Goal: Use online tool/utility: Utilize a website feature to perform a specific function

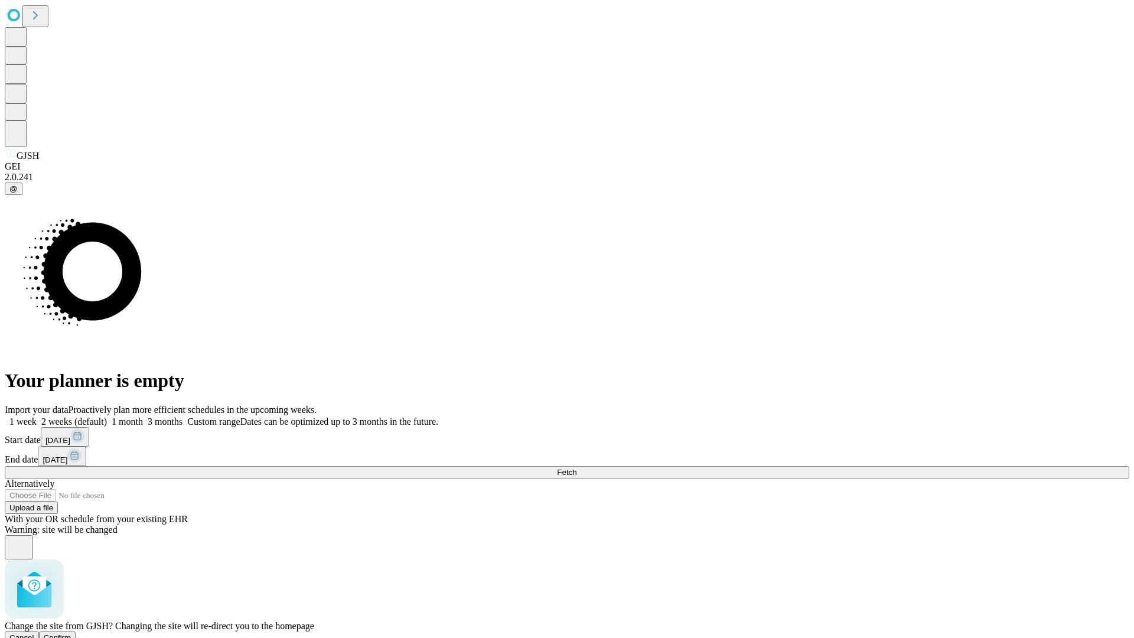
click at [71, 633] on span "Confirm" at bounding box center [58, 637] width 28 height 9
click at [107, 416] on label "2 weeks (default)" at bounding box center [72, 421] width 70 height 10
click at [576, 468] on span "Fetch" at bounding box center [566, 472] width 19 height 9
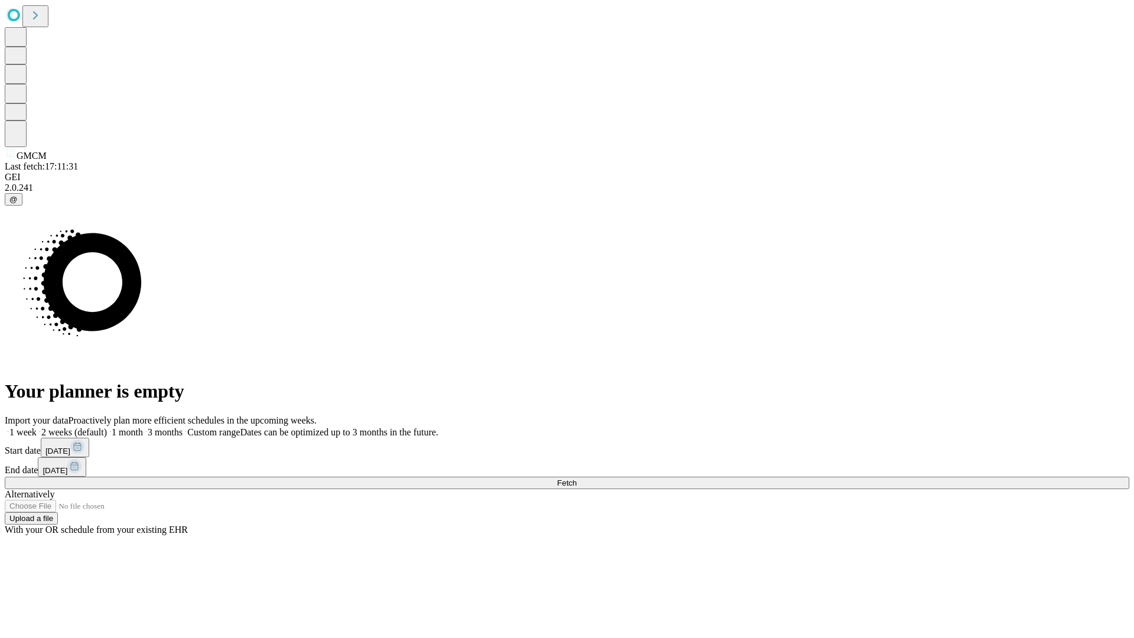
click at [107, 427] on label "2 weeks (default)" at bounding box center [72, 432] width 70 height 10
click at [576, 478] on span "Fetch" at bounding box center [566, 482] width 19 height 9
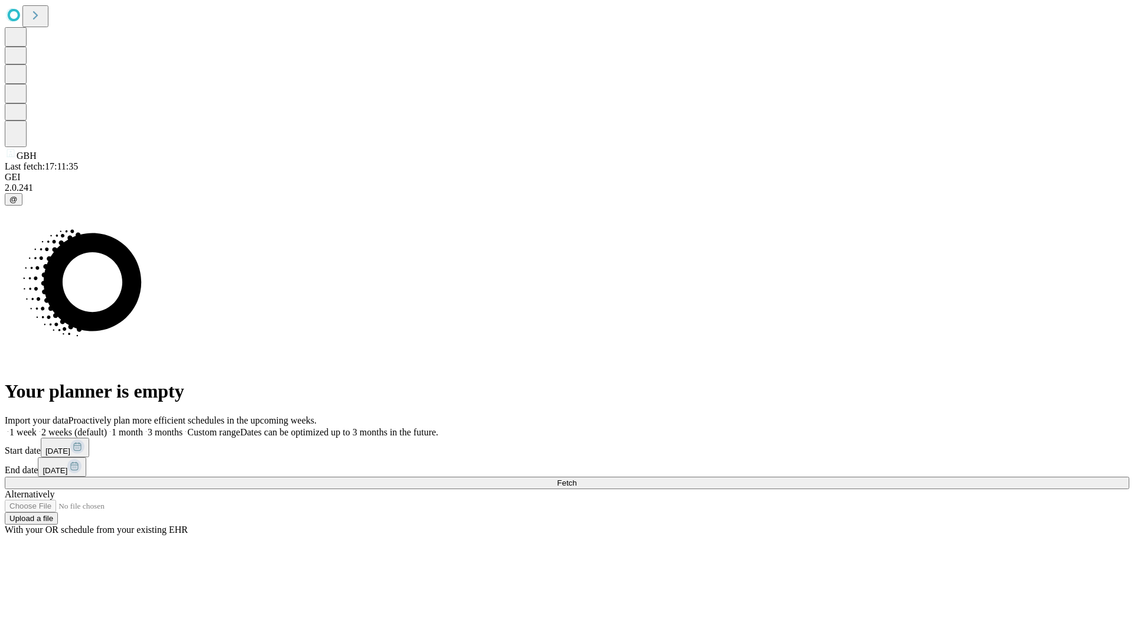
click at [576, 478] on span "Fetch" at bounding box center [566, 482] width 19 height 9
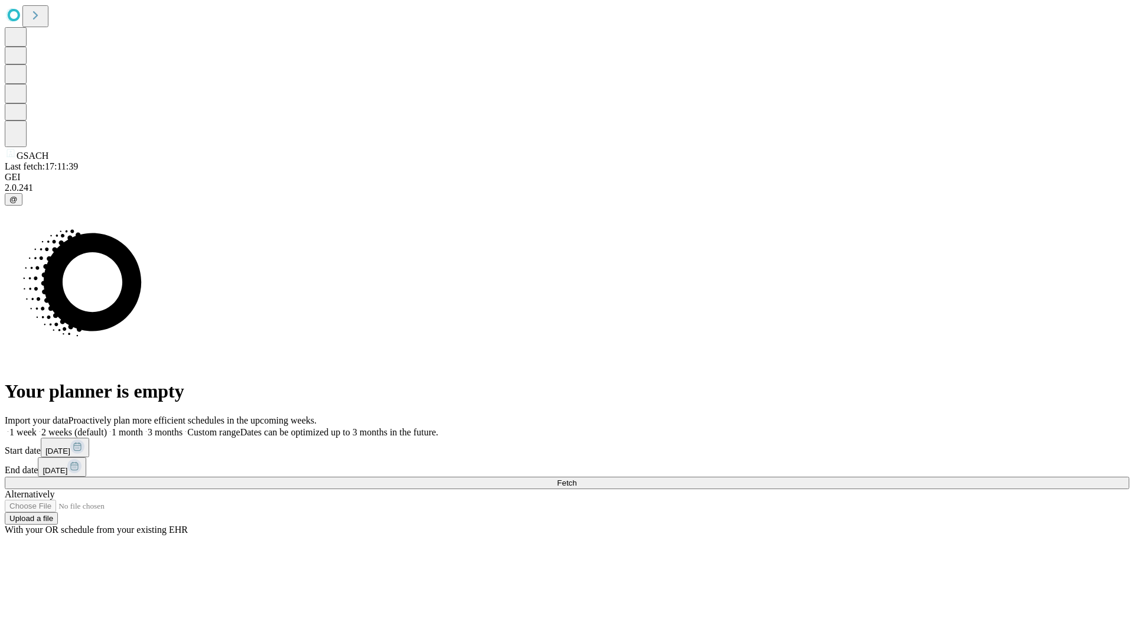
click at [107, 427] on label "2 weeks (default)" at bounding box center [72, 432] width 70 height 10
click at [576, 478] on span "Fetch" at bounding box center [566, 482] width 19 height 9
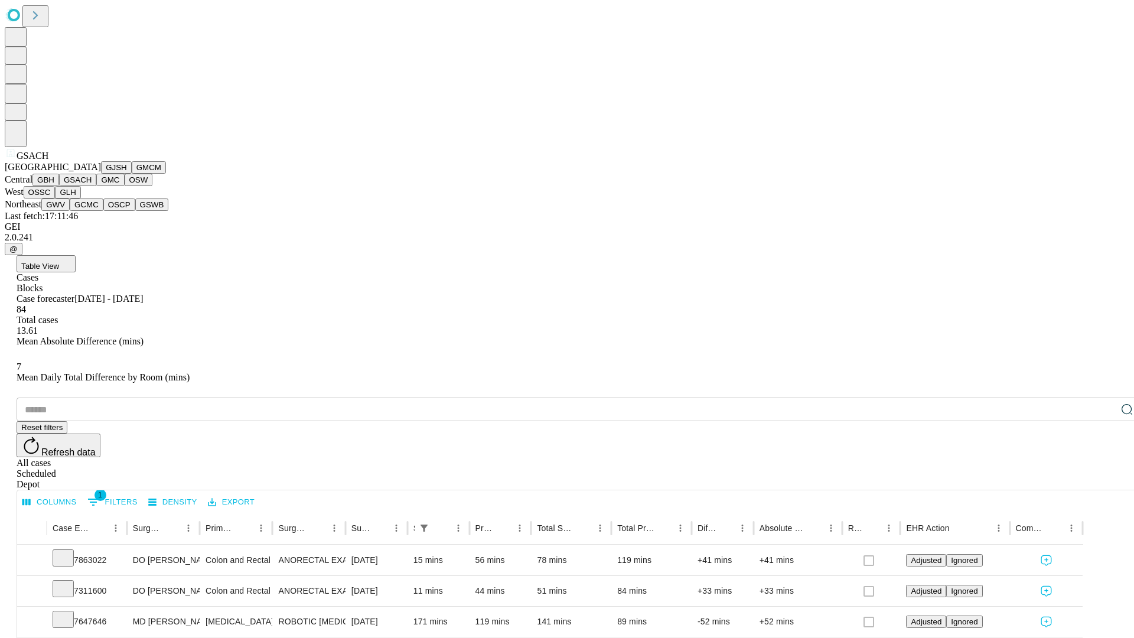
click at [96, 186] on button "GMC" at bounding box center [110, 180] width 28 height 12
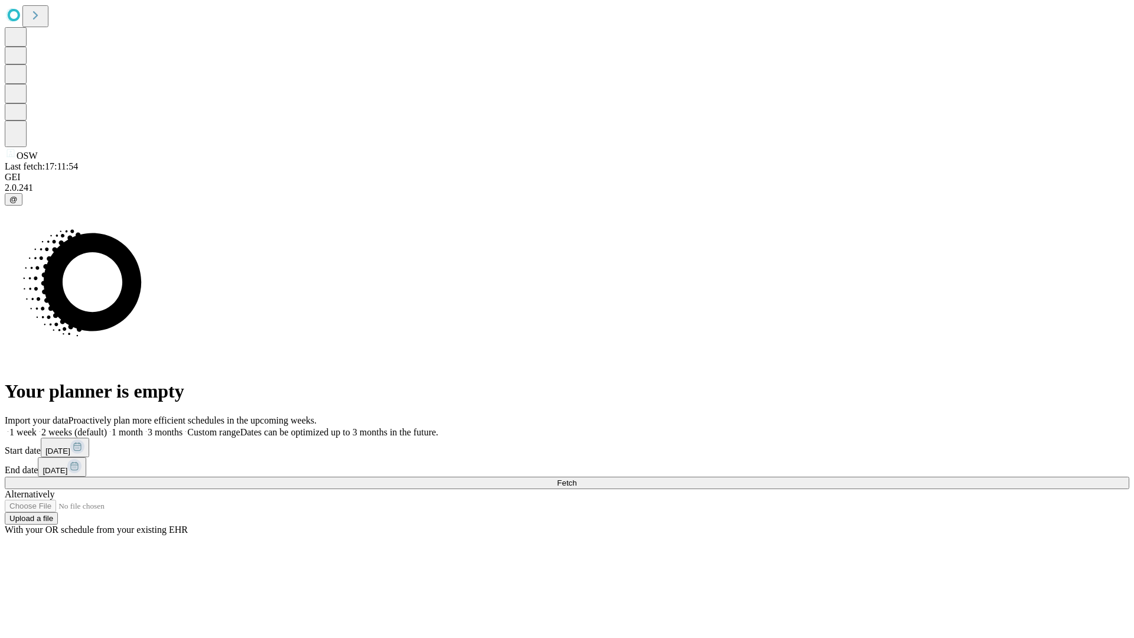
click at [107, 427] on label "2 weeks (default)" at bounding box center [72, 432] width 70 height 10
click at [576, 478] on span "Fetch" at bounding box center [566, 482] width 19 height 9
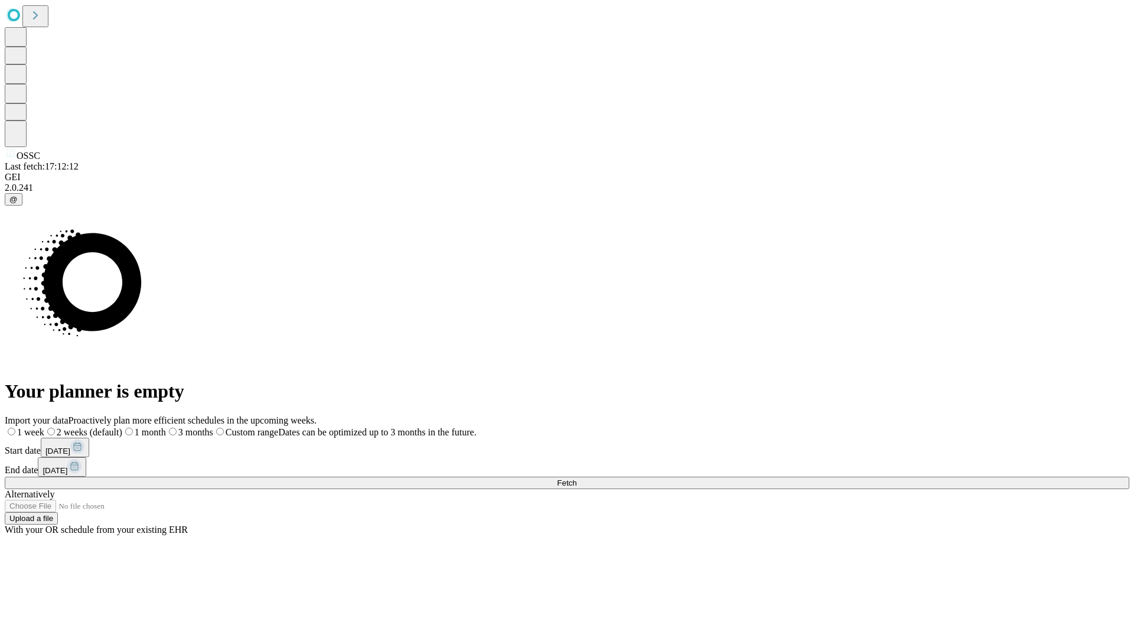
click at [122, 427] on label "2 weeks (default)" at bounding box center [83, 432] width 78 height 10
click at [576, 478] on span "Fetch" at bounding box center [566, 482] width 19 height 9
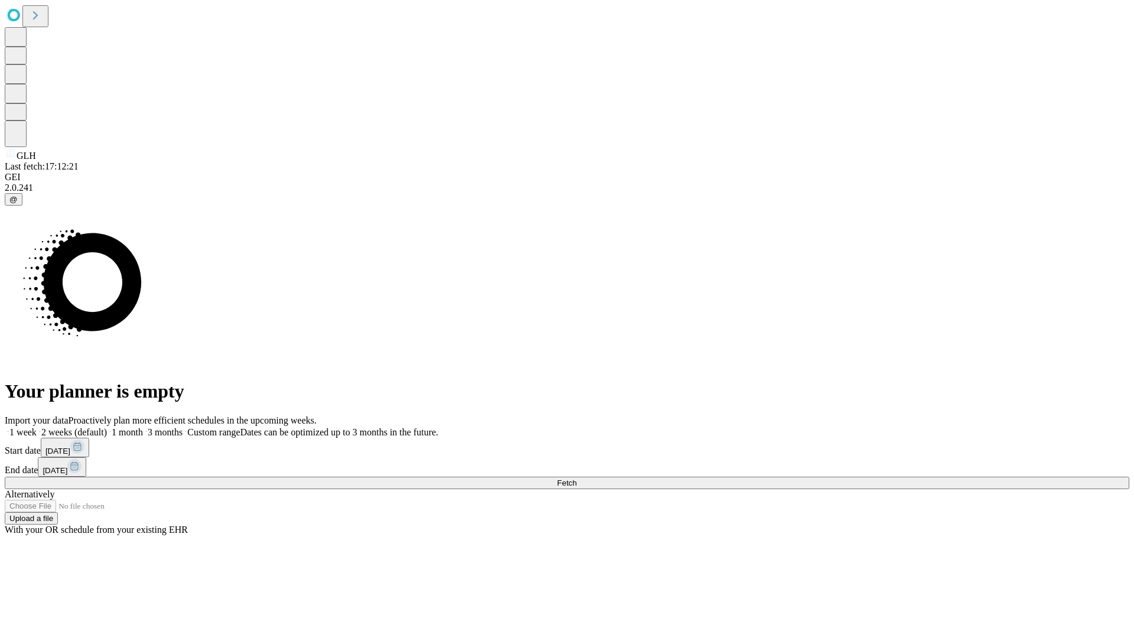
click at [576, 478] on span "Fetch" at bounding box center [566, 482] width 19 height 9
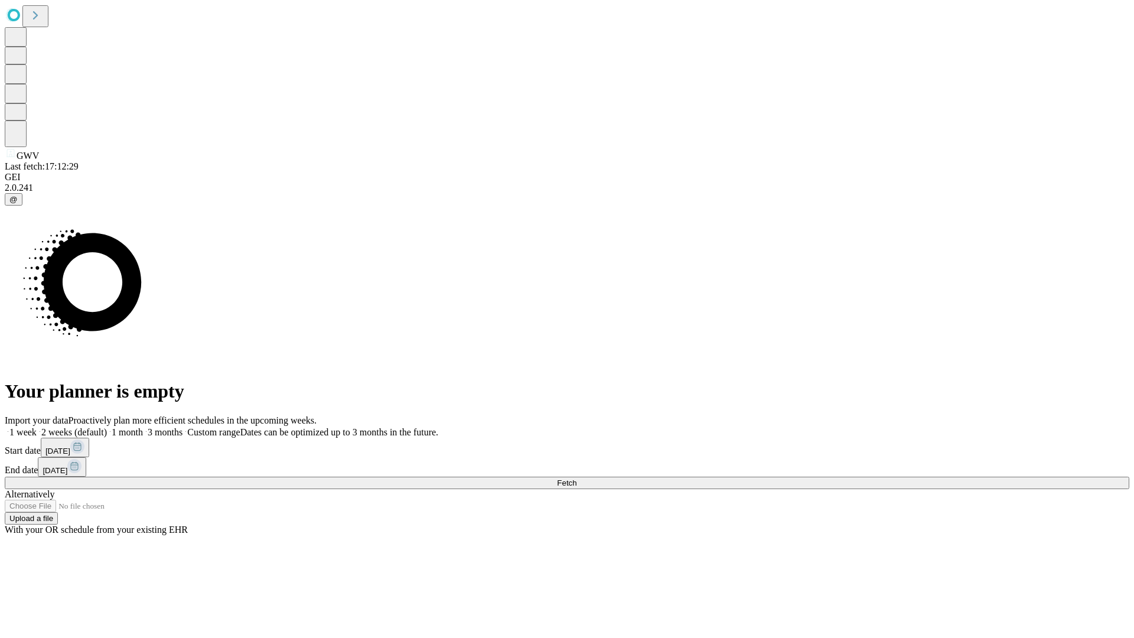
click at [107, 427] on label "2 weeks (default)" at bounding box center [72, 432] width 70 height 10
click at [576, 478] on span "Fetch" at bounding box center [566, 482] width 19 height 9
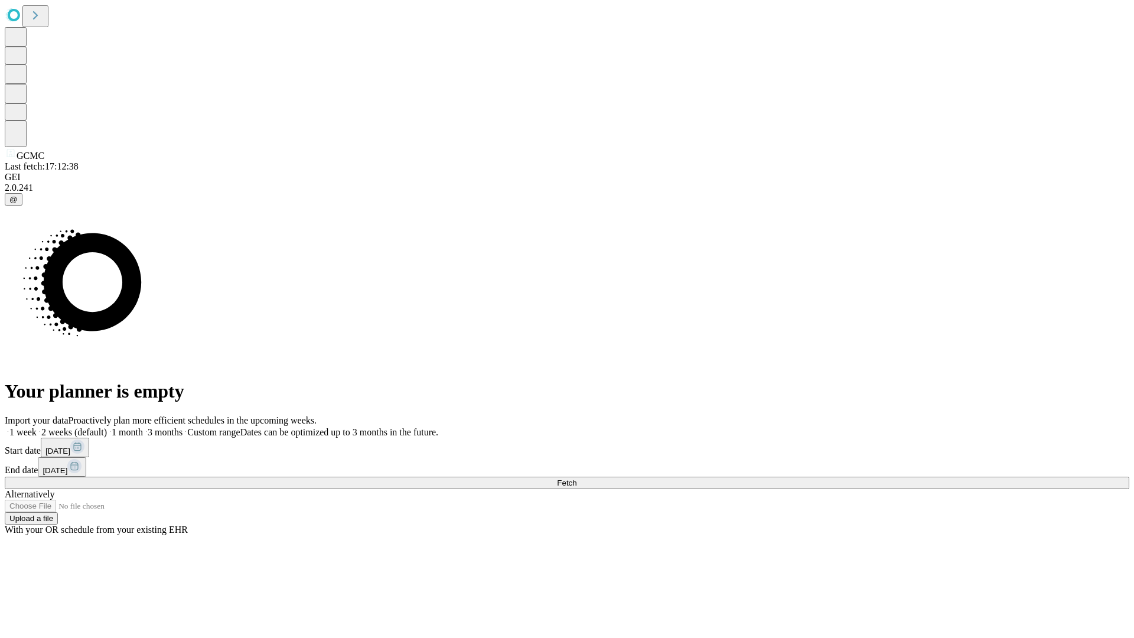
click at [107, 427] on label "2 weeks (default)" at bounding box center [72, 432] width 70 height 10
click at [576, 478] on span "Fetch" at bounding box center [566, 482] width 19 height 9
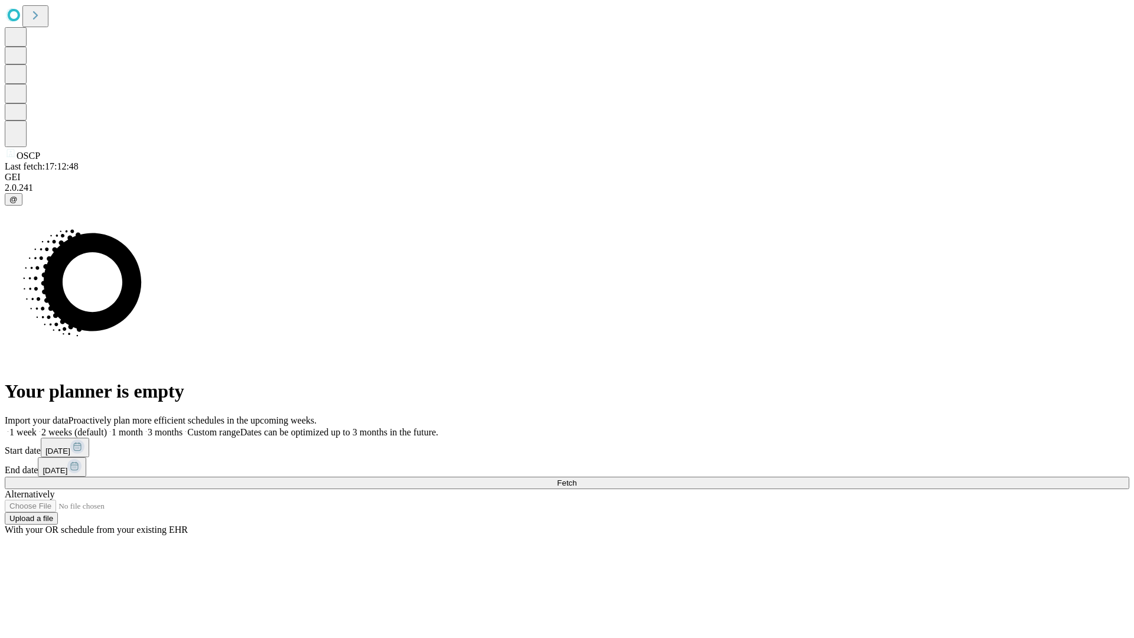
click at [107, 427] on label "2 weeks (default)" at bounding box center [72, 432] width 70 height 10
click at [576, 478] on span "Fetch" at bounding box center [566, 482] width 19 height 9
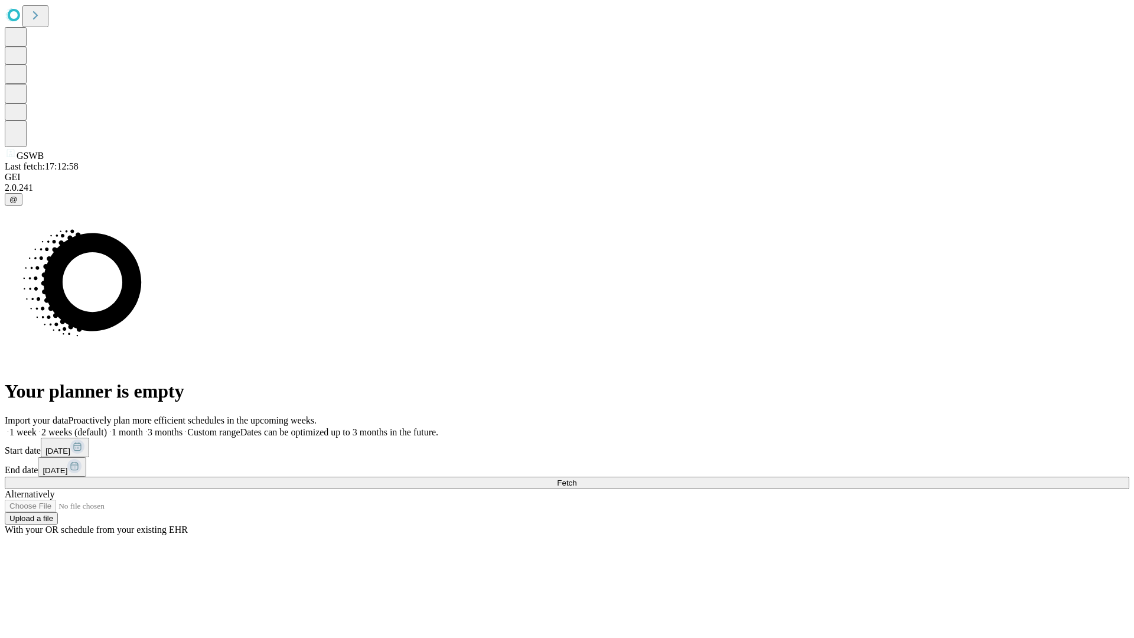
click at [107, 427] on label "2 weeks (default)" at bounding box center [72, 432] width 70 height 10
click at [576, 478] on span "Fetch" at bounding box center [566, 482] width 19 height 9
